Goal: Task Accomplishment & Management: Use online tool/utility

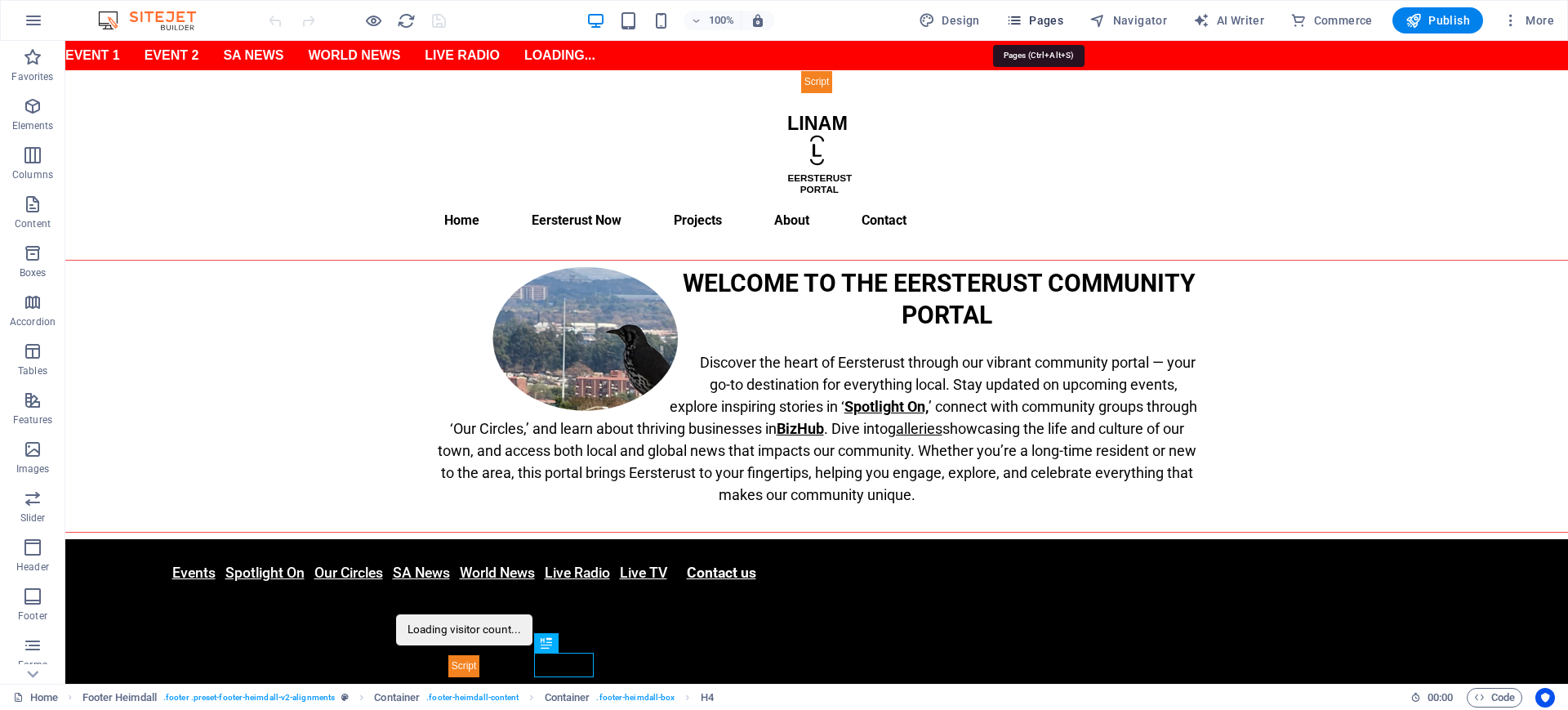
click at [1046, 19] on span "Pages" at bounding box center [1035, 21] width 58 height 16
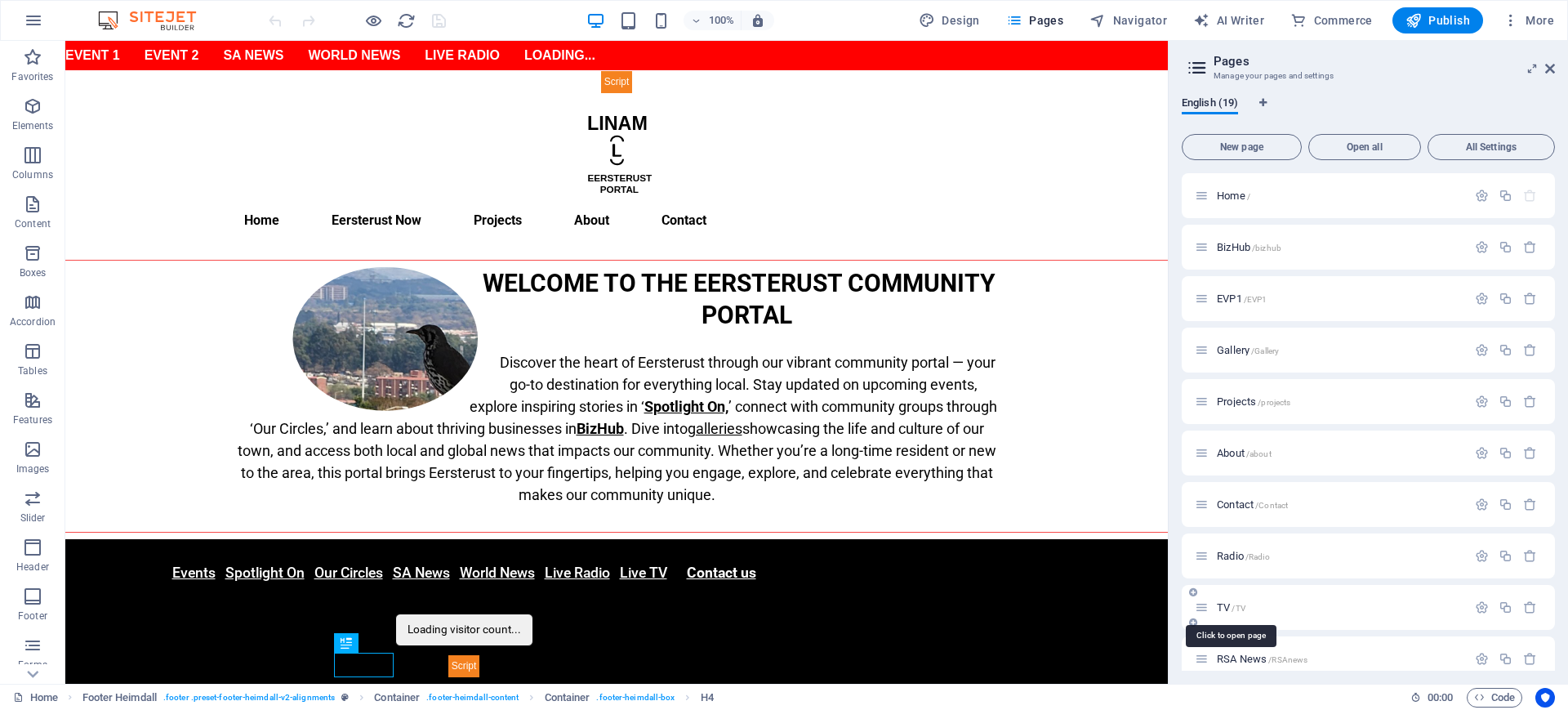
click at [1224, 602] on span "TV /TV" at bounding box center [1231, 606] width 29 height 12
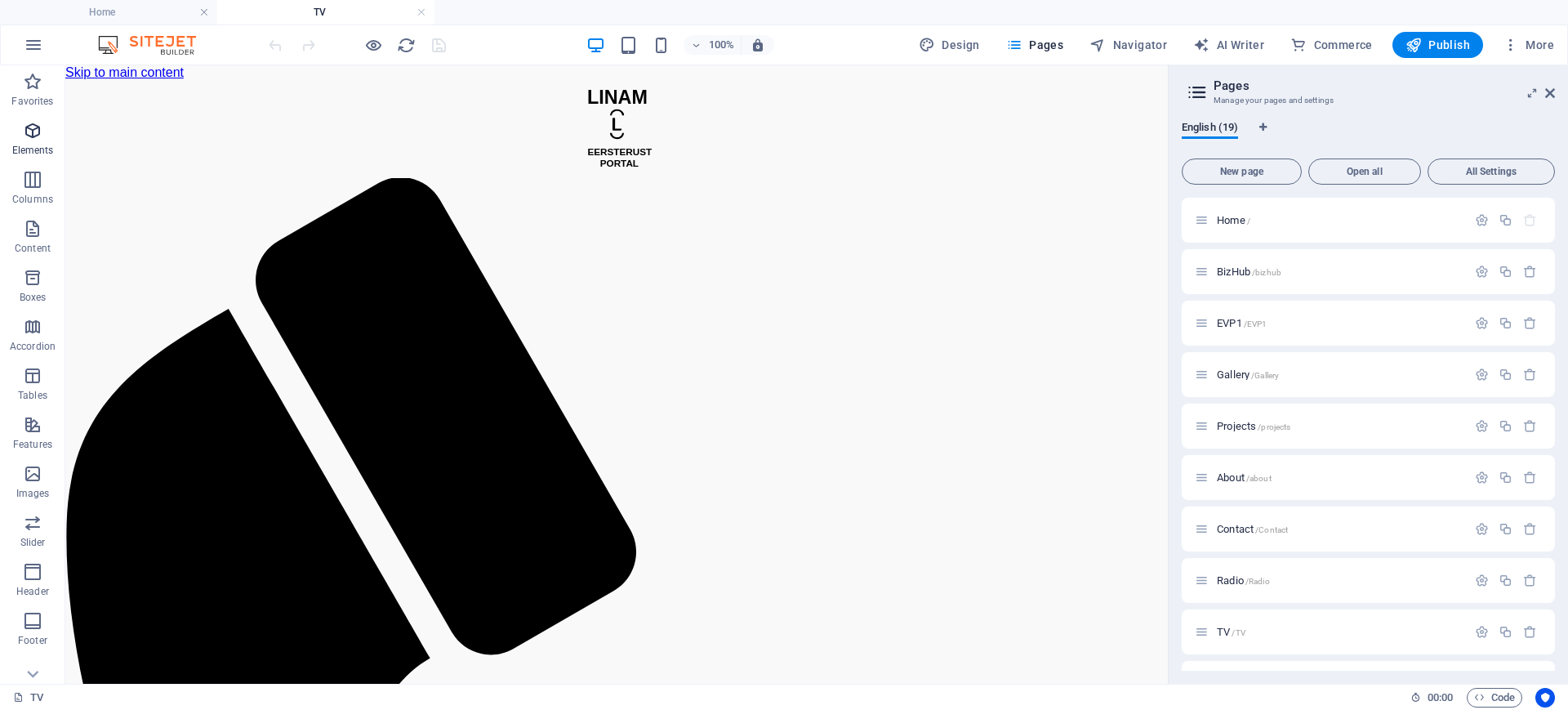
click at [36, 141] on span "Elements" at bounding box center [33, 141] width 66 height 39
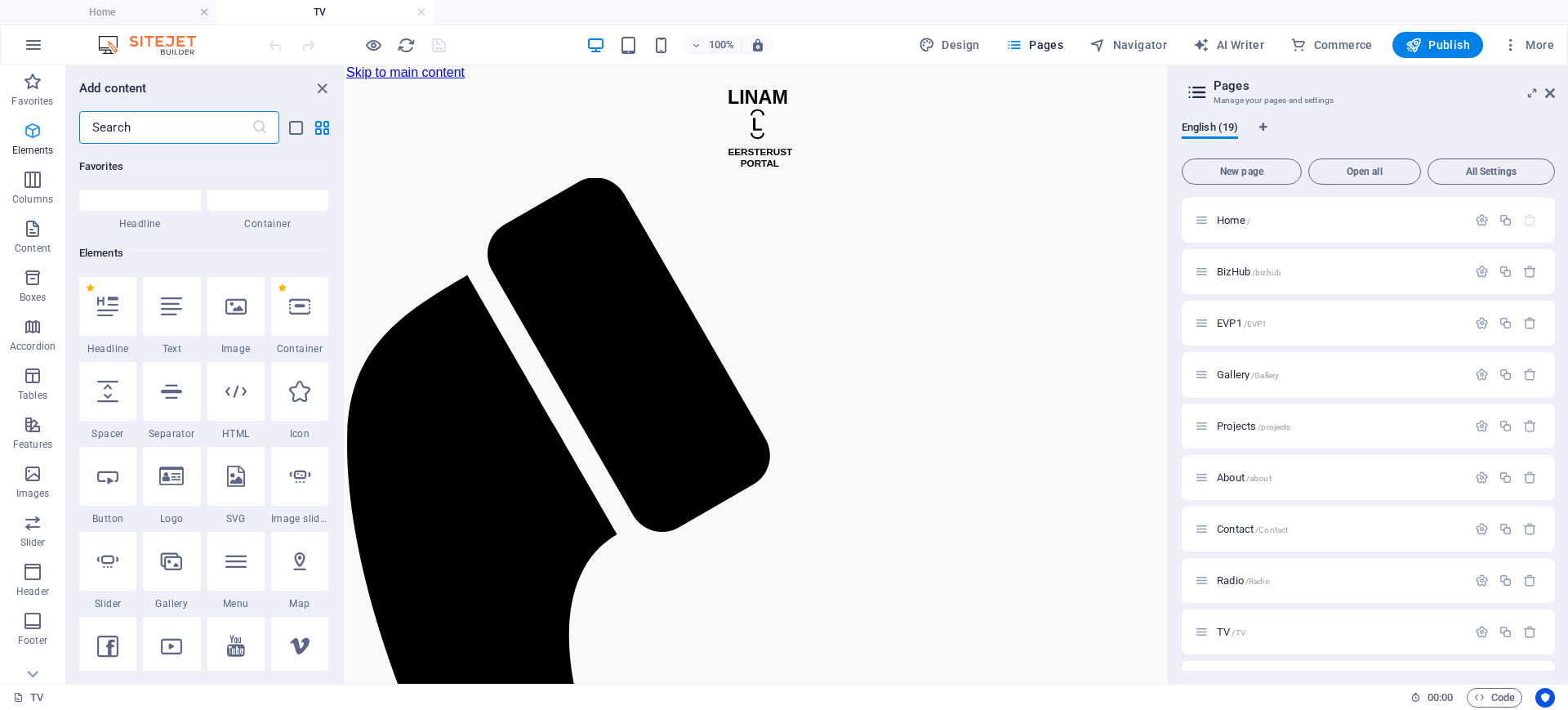
scroll to position [174, 0]
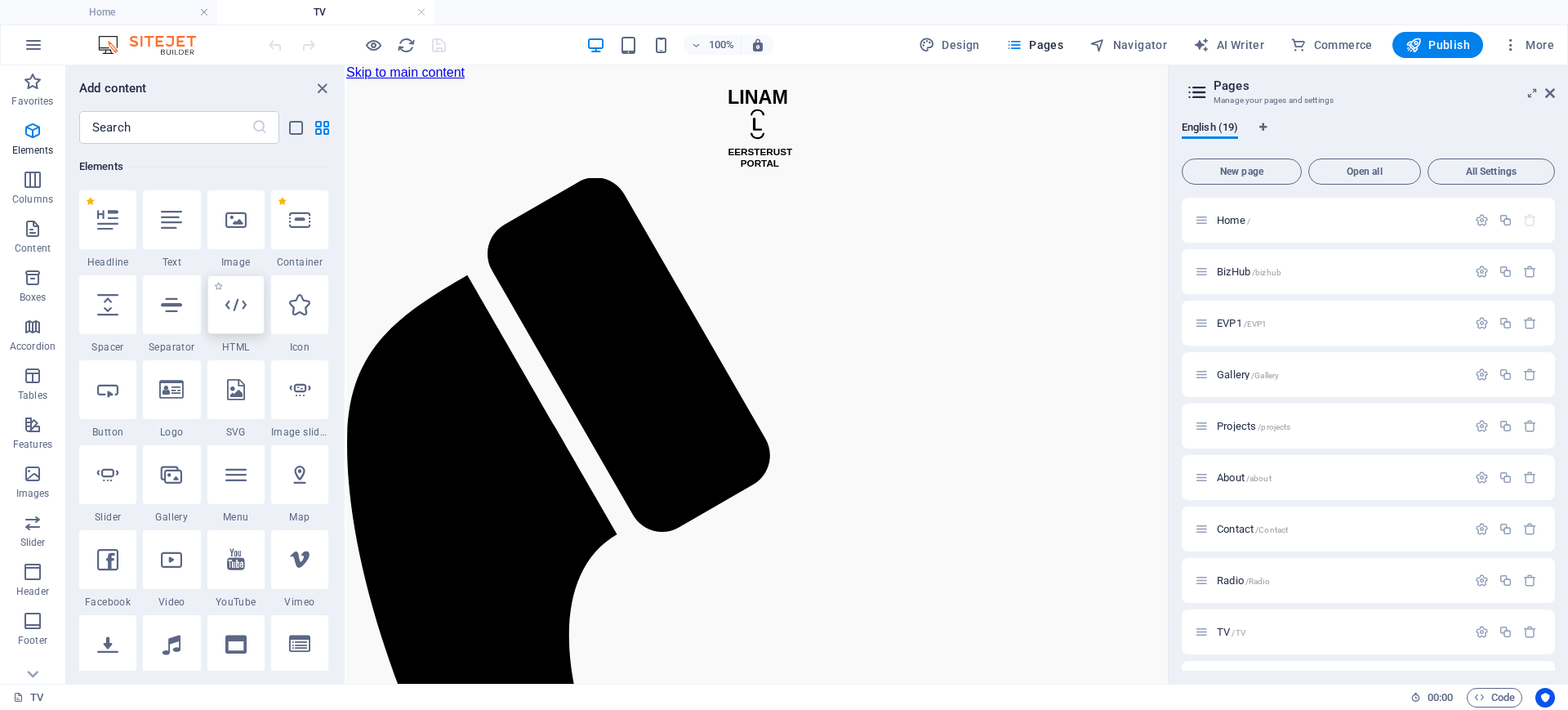
click at [245, 306] on icon at bounding box center [236, 305] width 21 height 21
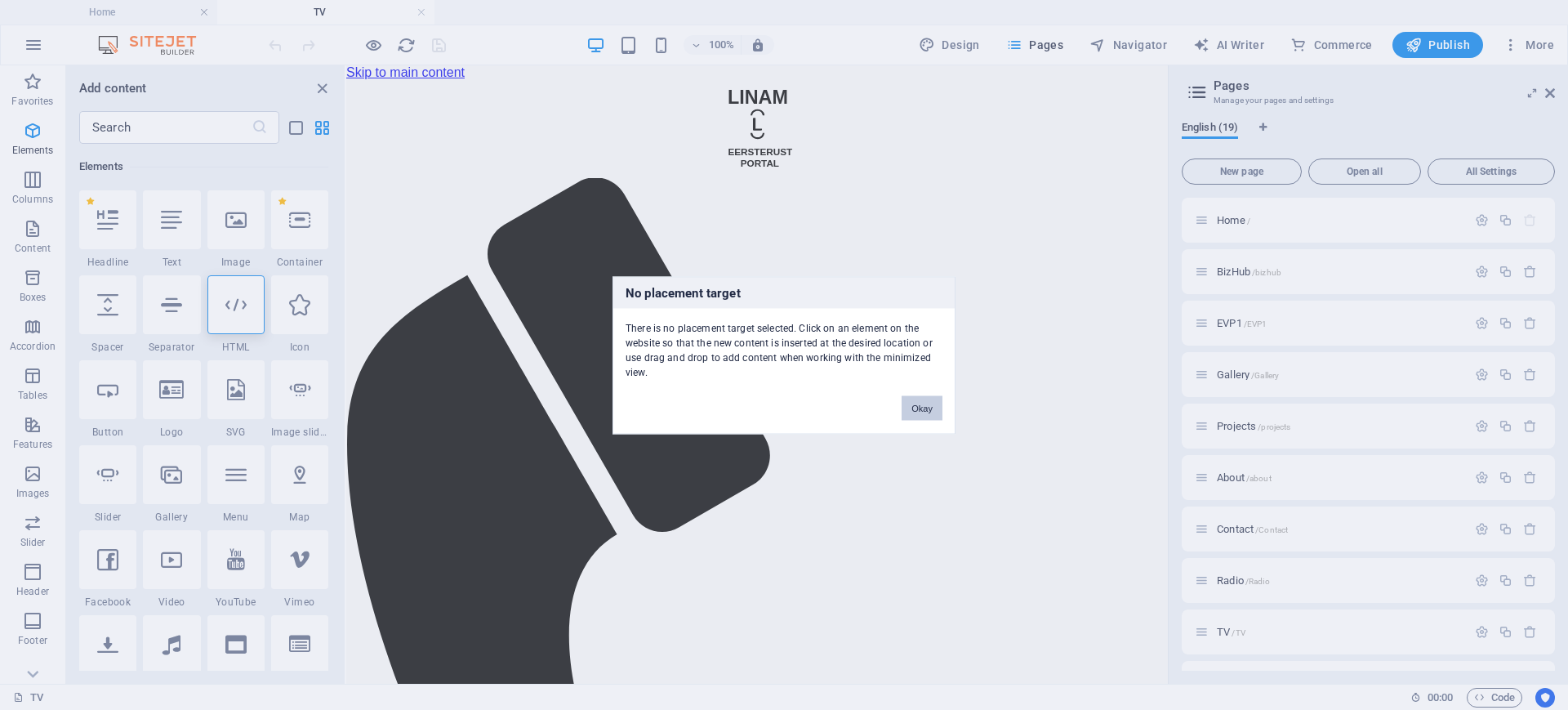
drag, startPoint x: 935, startPoint y: 404, endPoint x: 144, endPoint y: 265, distance: 803.1
click at [935, 404] on button "Okay" at bounding box center [922, 408] width 41 height 25
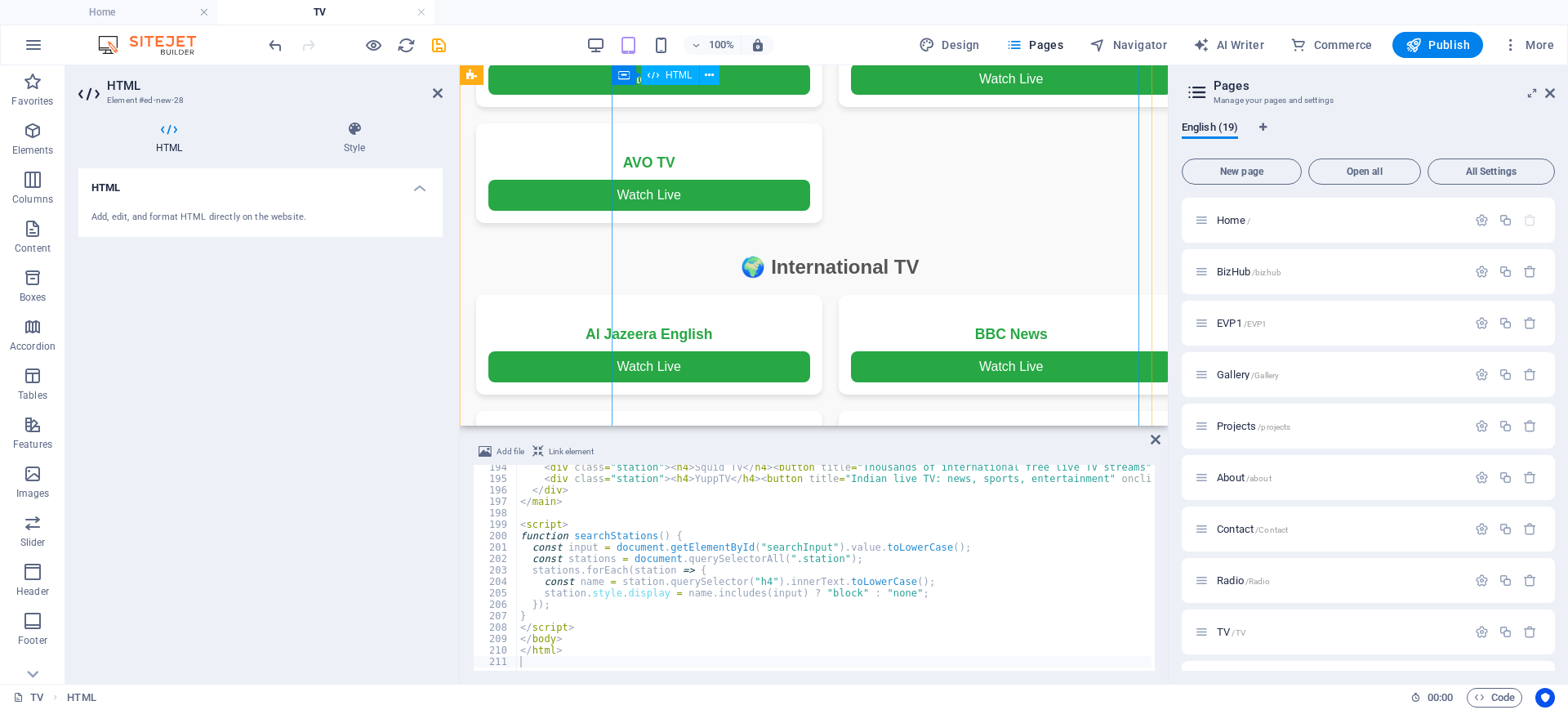
scroll to position [2042, 0]
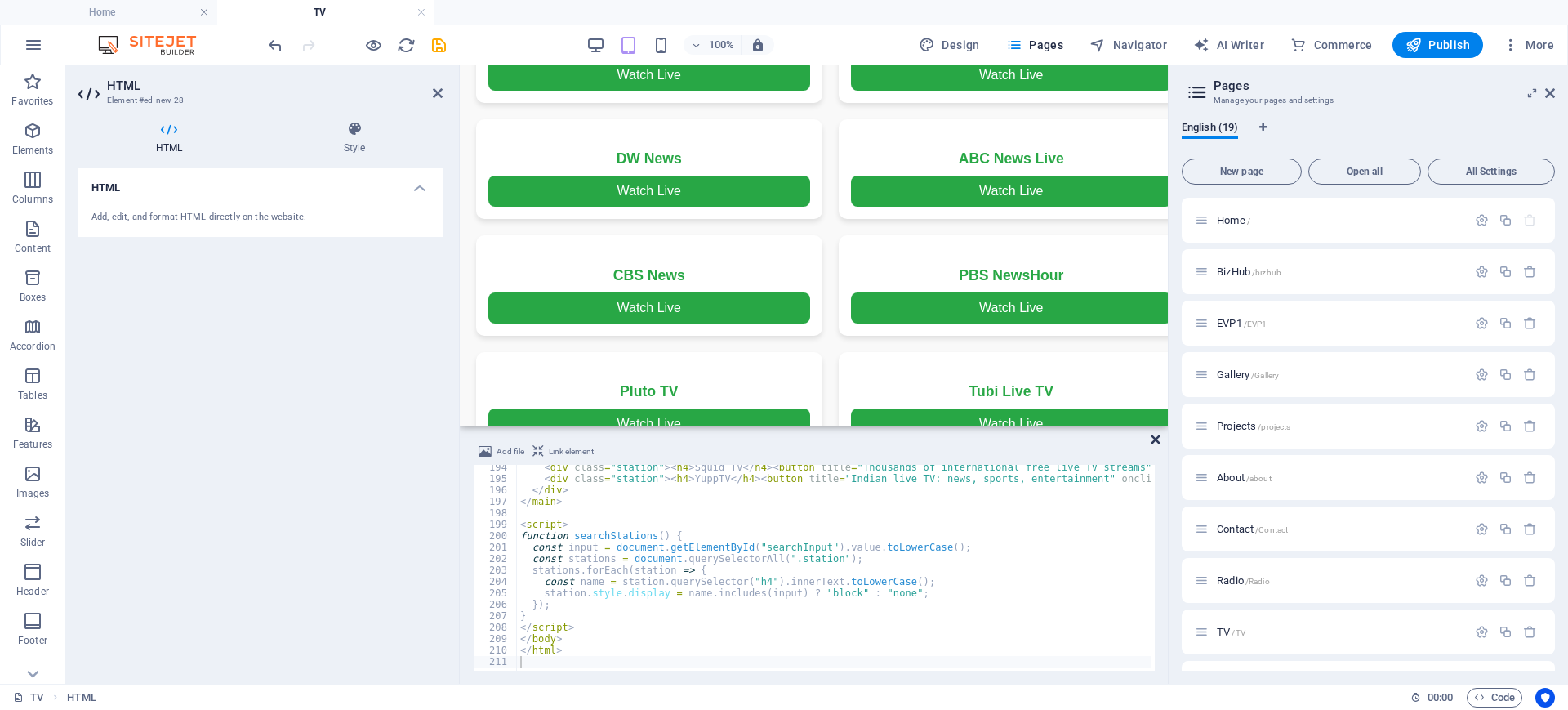
click at [1155, 440] on icon at bounding box center [1155, 440] width 10 height 13
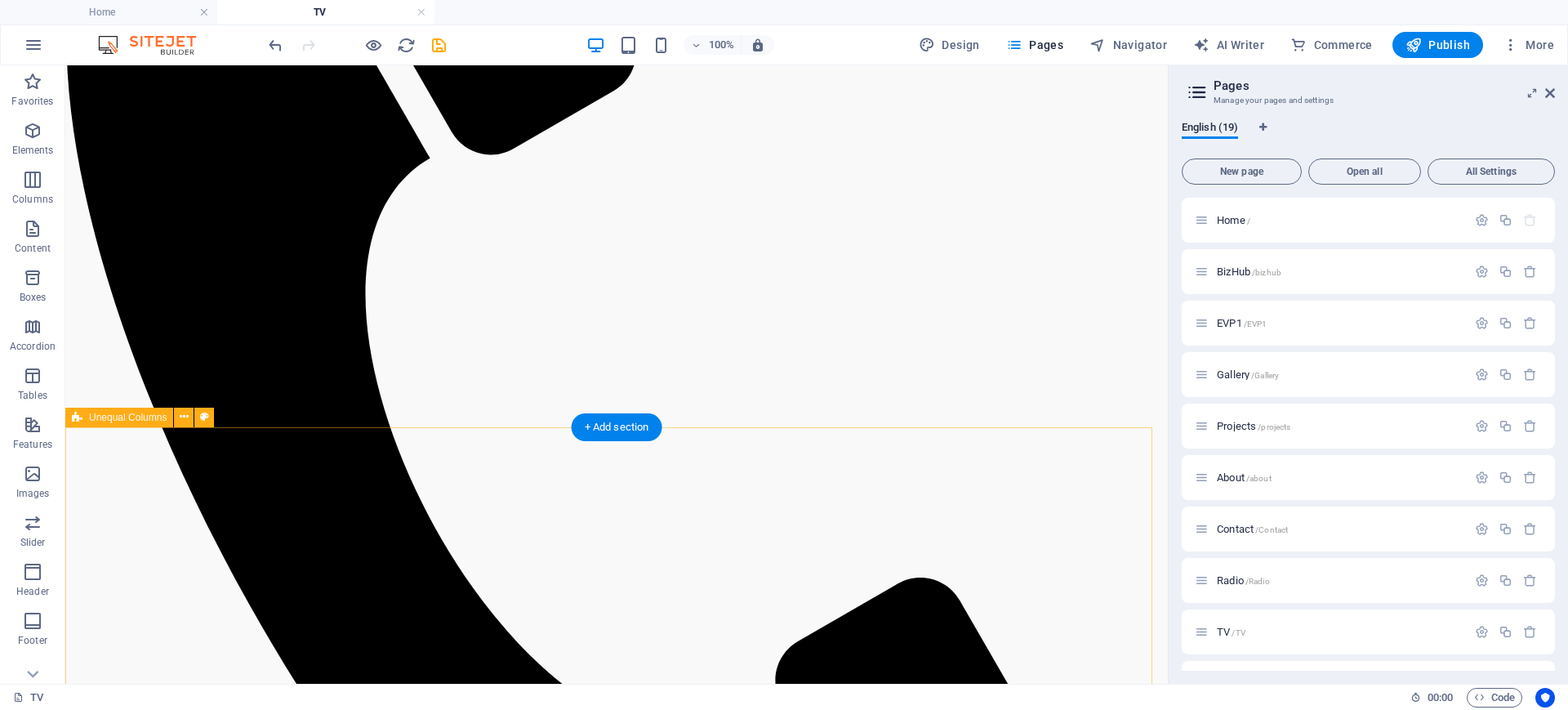
scroll to position [408, 0]
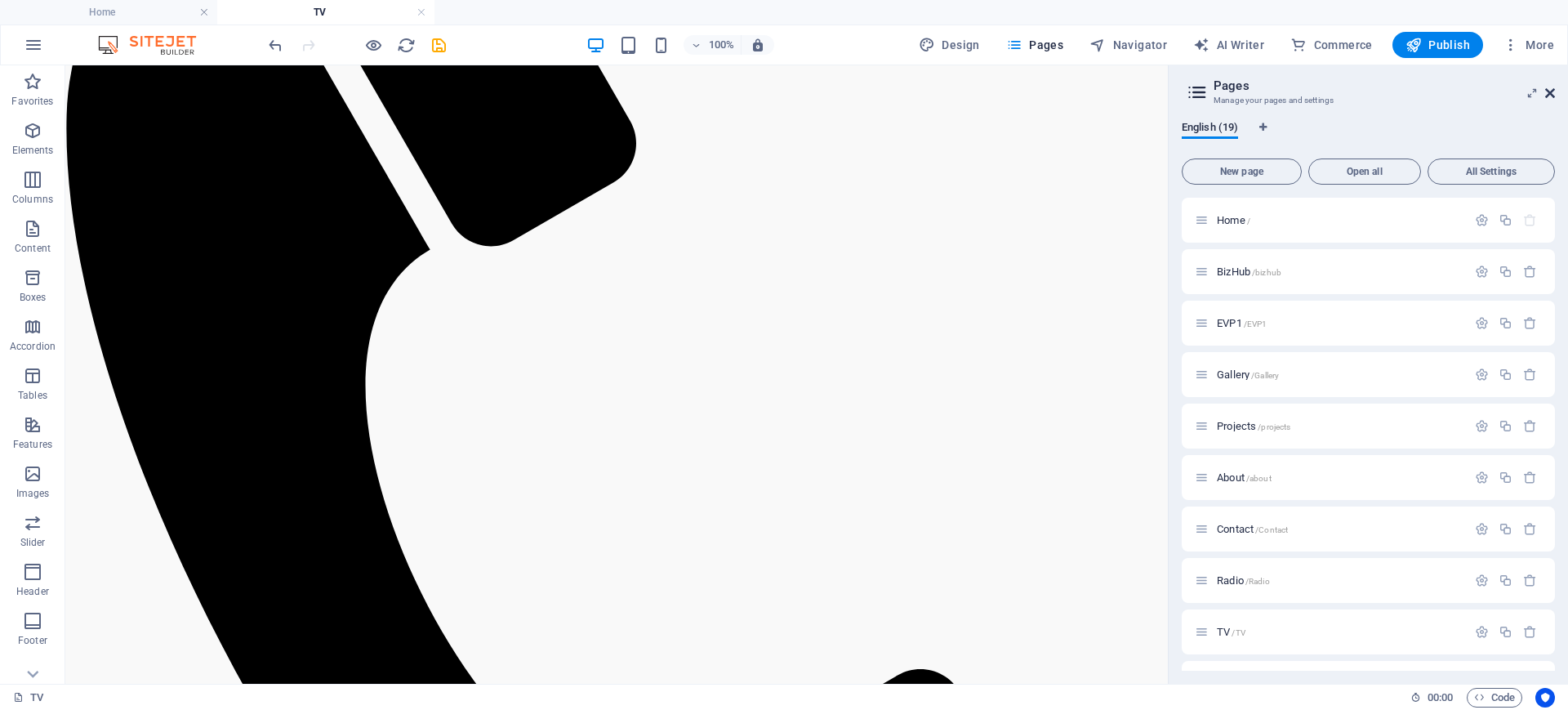
click at [1549, 95] on icon at bounding box center [1550, 93] width 10 height 13
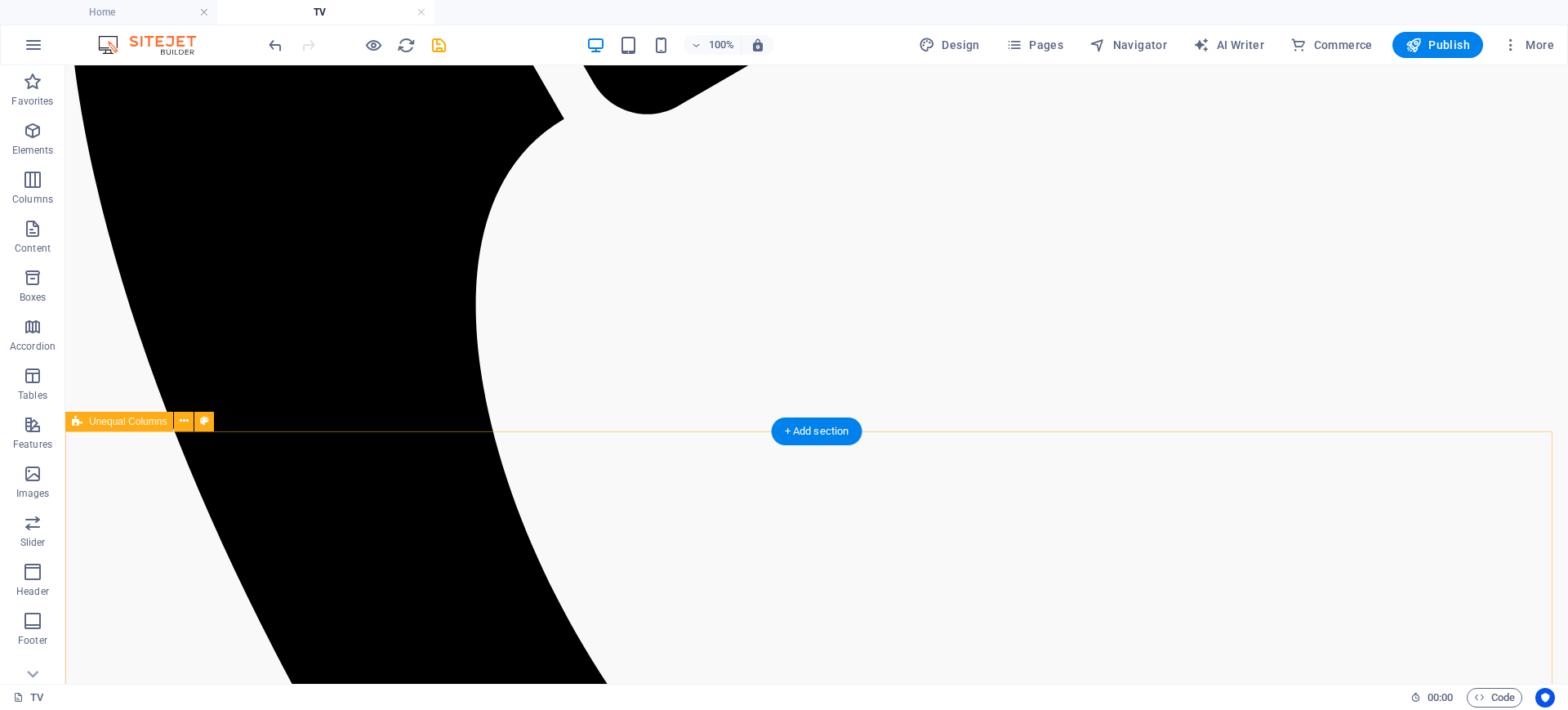
scroll to position [0, 0]
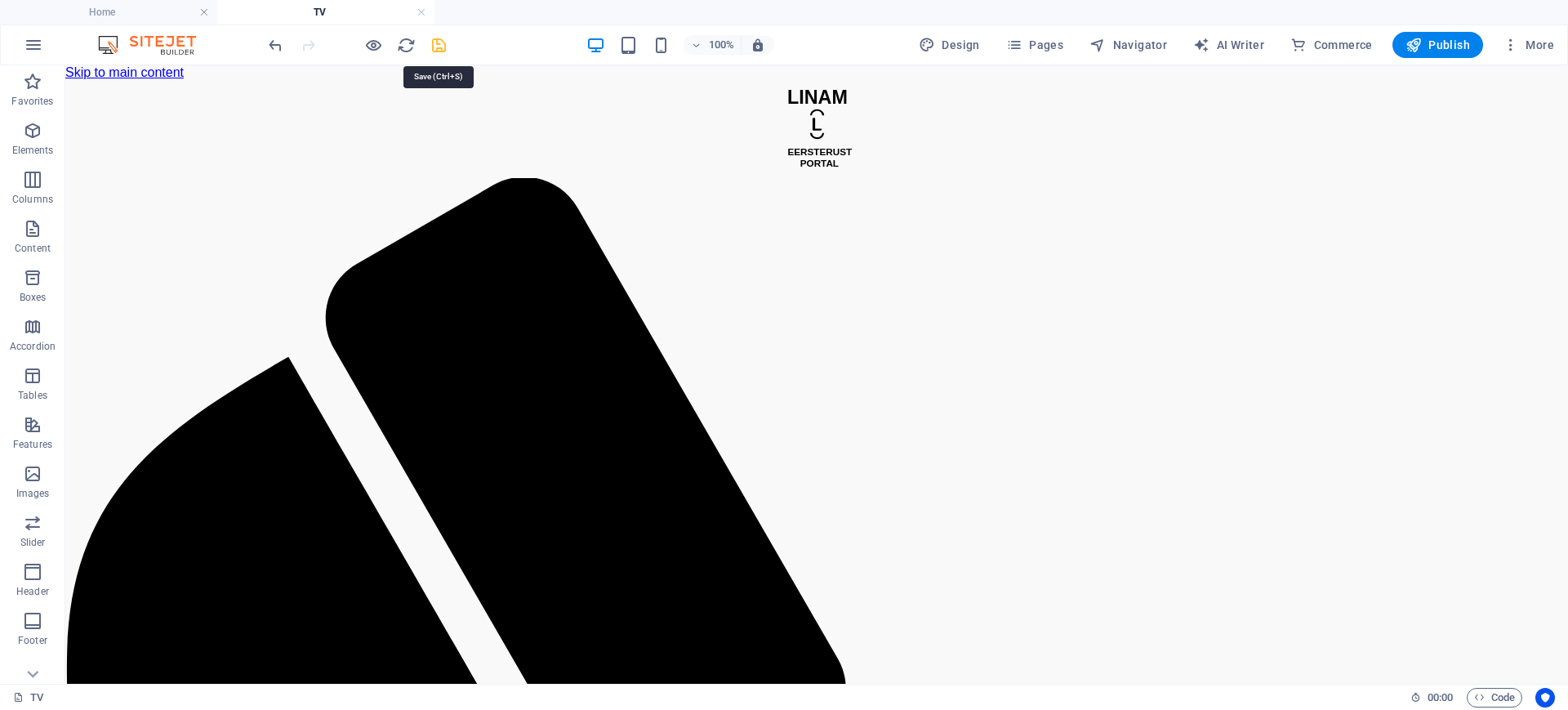
click at [437, 42] on icon "save" at bounding box center [439, 45] width 19 height 19
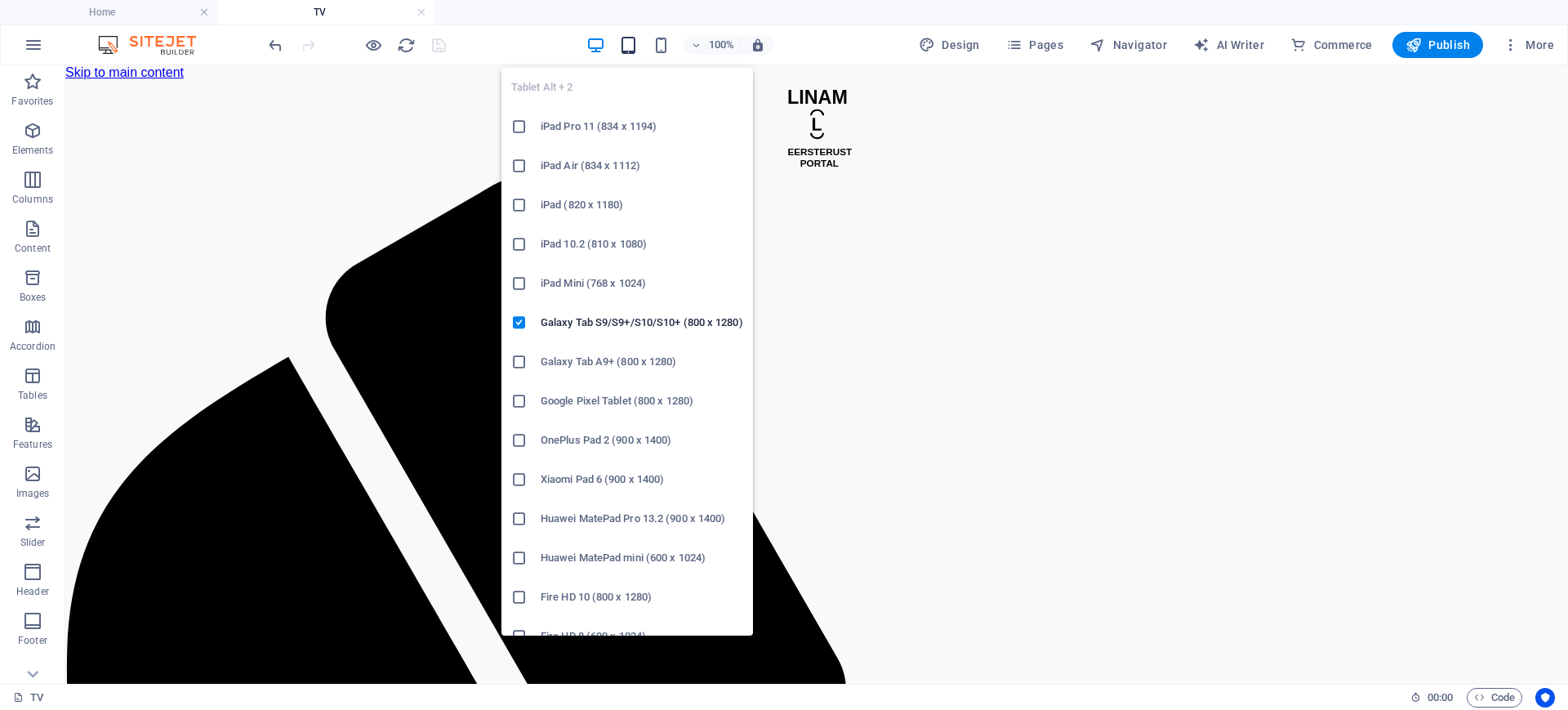
click at [626, 53] on icon "button" at bounding box center [628, 45] width 19 height 19
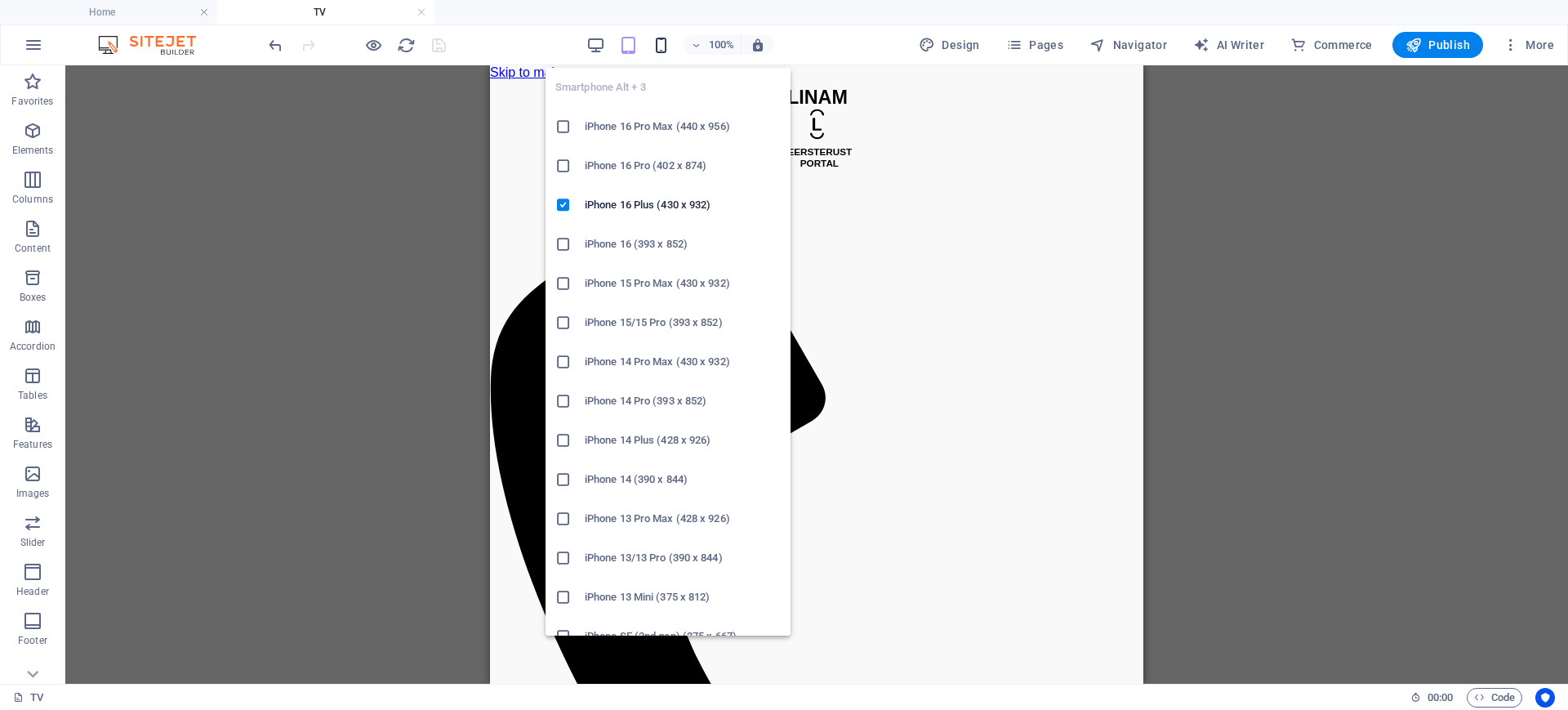
click at [666, 36] on icon "button" at bounding box center [661, 45] width 19 height 19
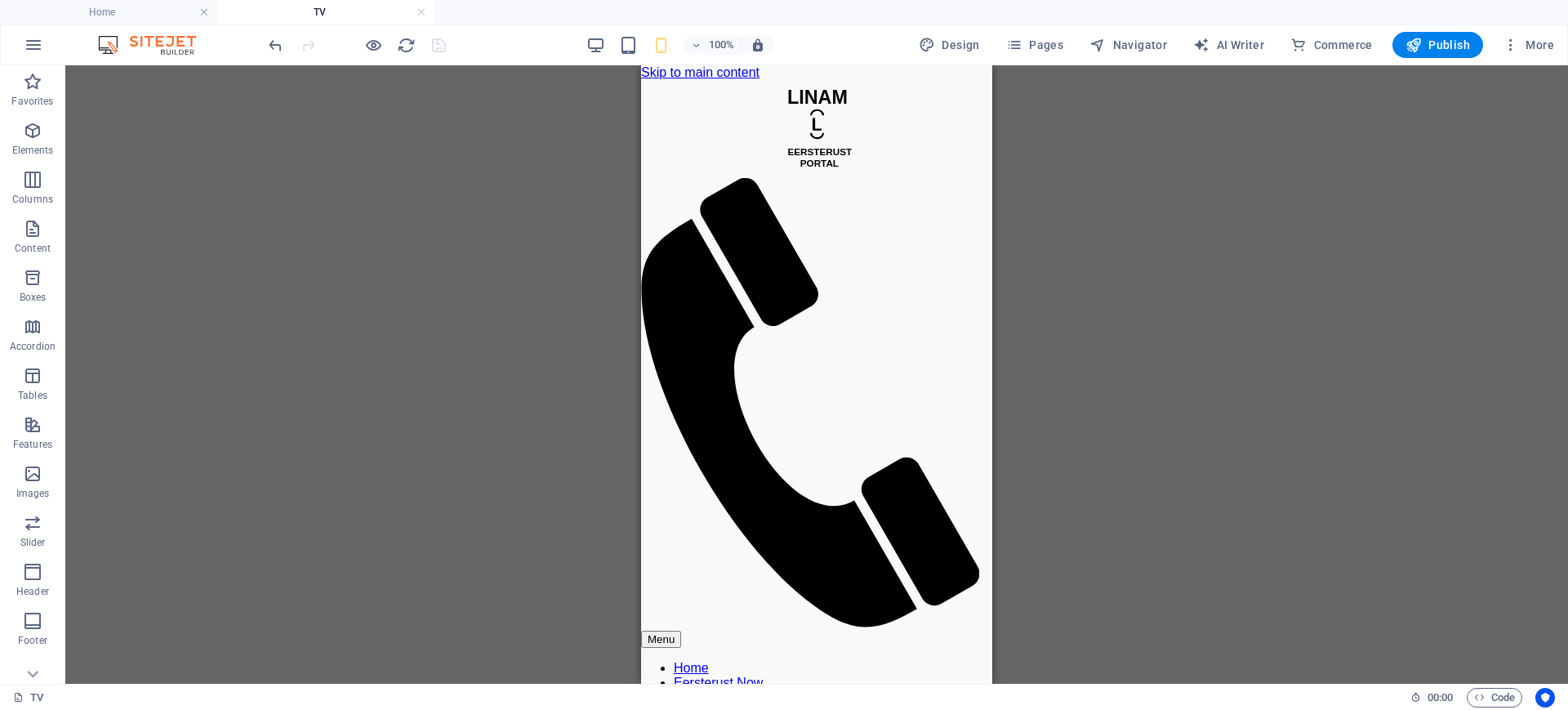
click at [439, 411] on div "Container HTML Unequal Columns Container Separator Reference Placeholder Contai…" at bounding box center [817, 375] width 1503 height 618
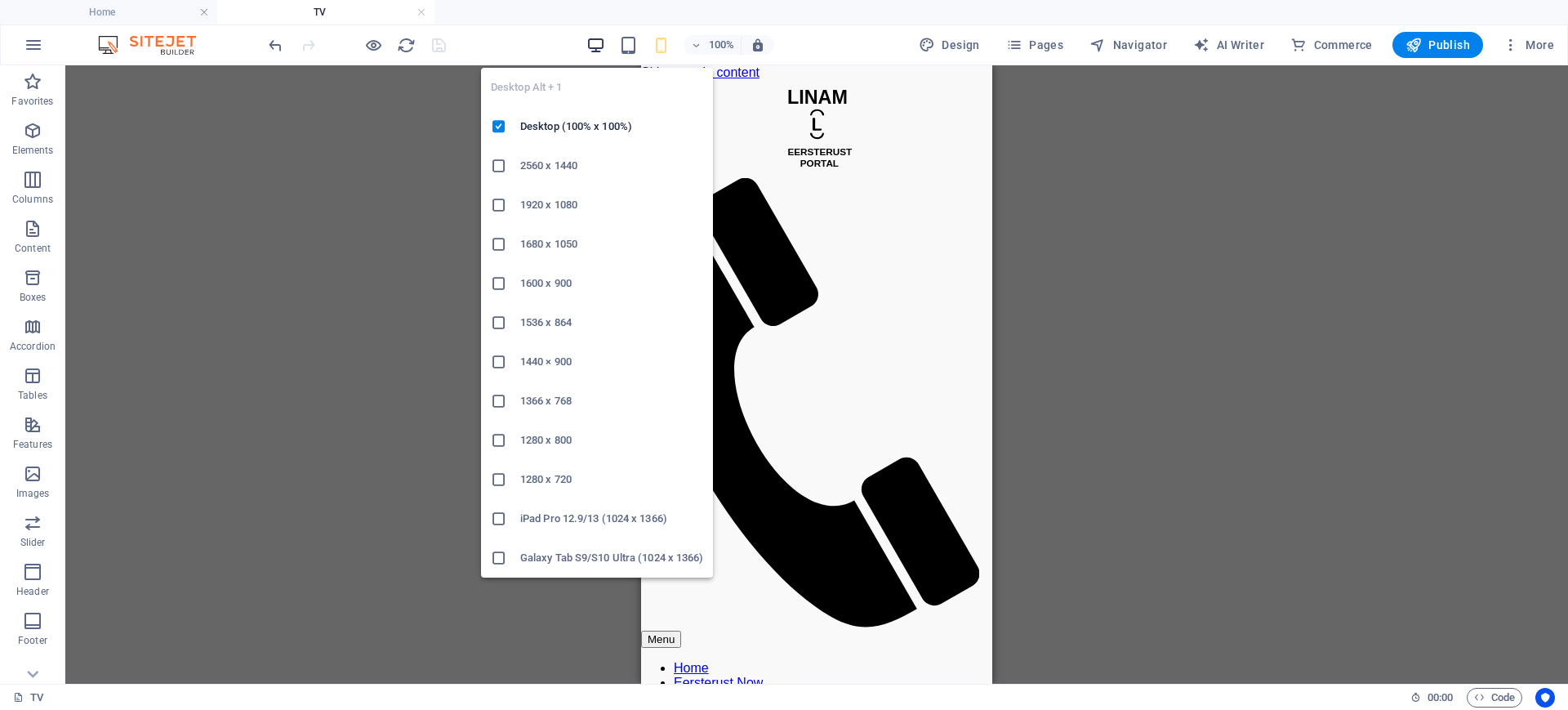
click at [595, 36] on icon "button" at bounding box center [596, 45] width 19 height 19
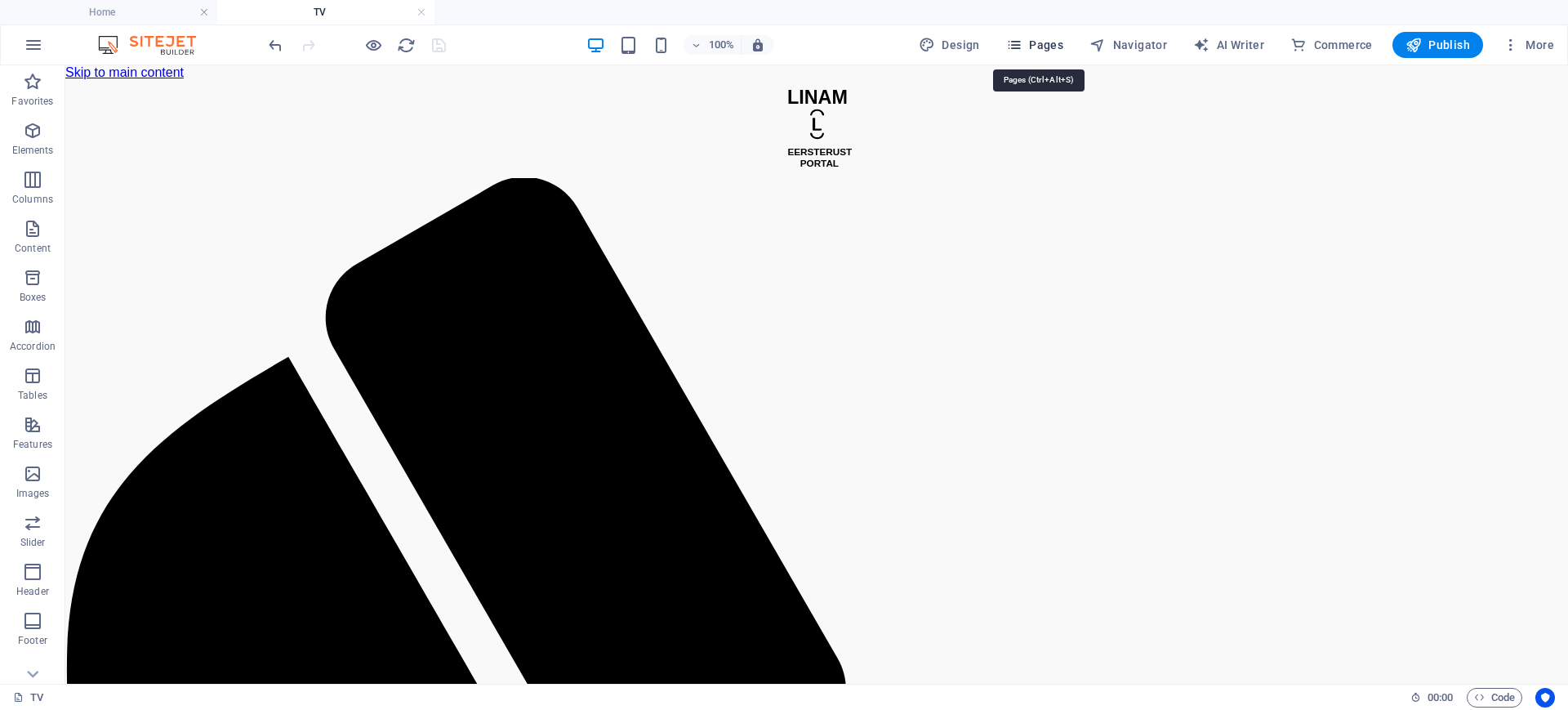
click at [1056, 47] on span "Pages" at bounding box center [1035, 45] width 58 height 16
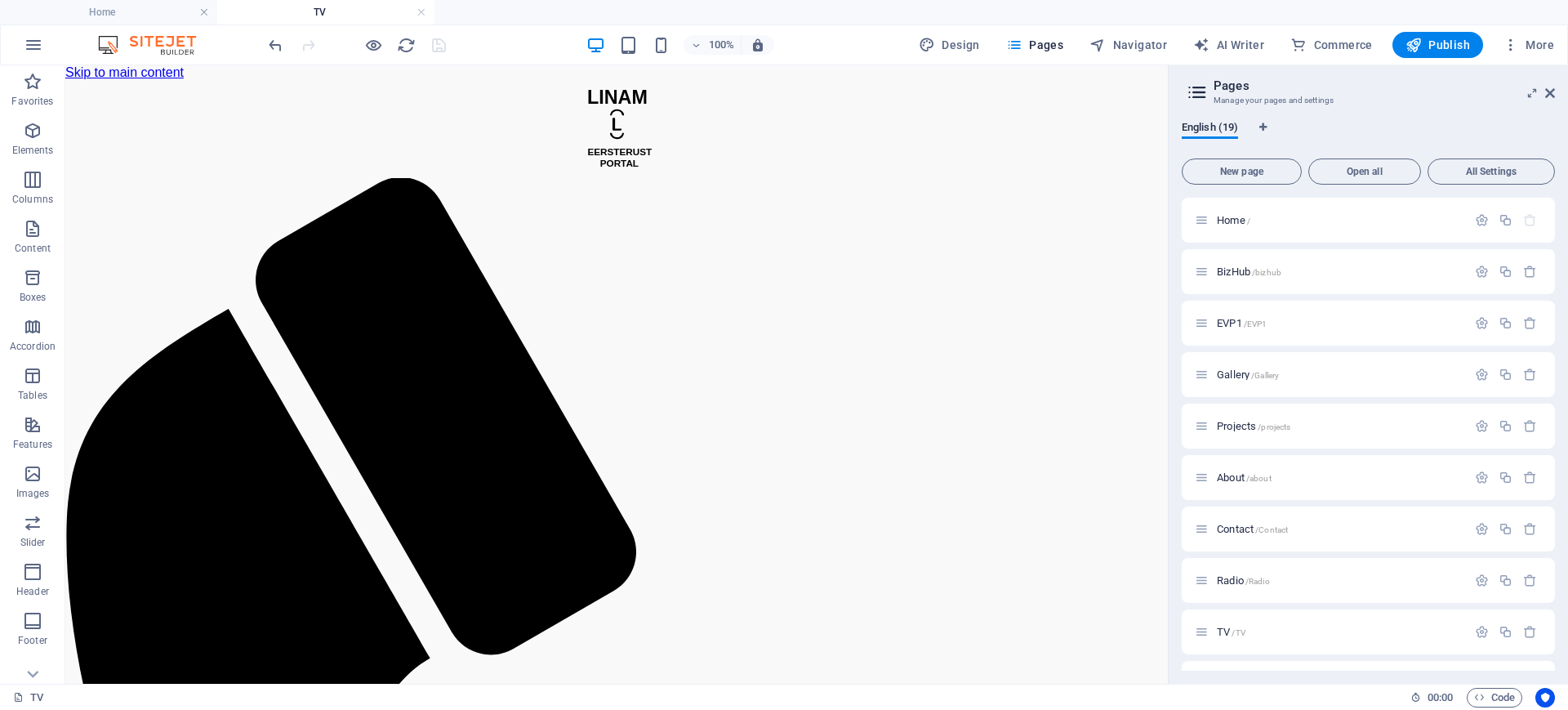
scroll to position [408, 0]
click at [1450, 48] on span "Publish" at bounding box center [1437, 45] width 65 height 16
